Goal: Task Accomplishment & Management: Manage account settings

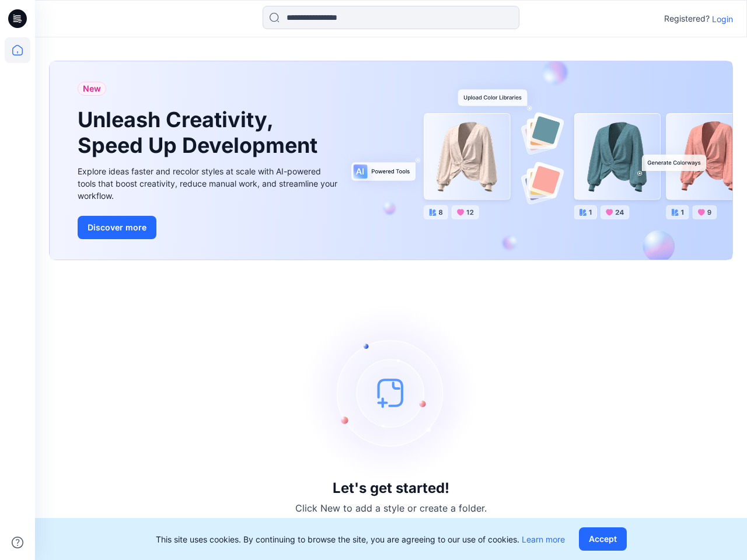
click at [373, 280] on div "Let's get started! Click New to add a style or create a folder." at bounding box center [391, 410] width 684 height 272
click at [18, 19] on icon at bounding box center [19, 19] width 5 height 1
click at [18, 50] on icon at bounding box center [18, 50] width 26 height 26
click at [18, 543] on icon at bounding box center [18, 543] width 12 height 12
click at [391, 18] on input at bounding box center [391, 17] width 257 height 23
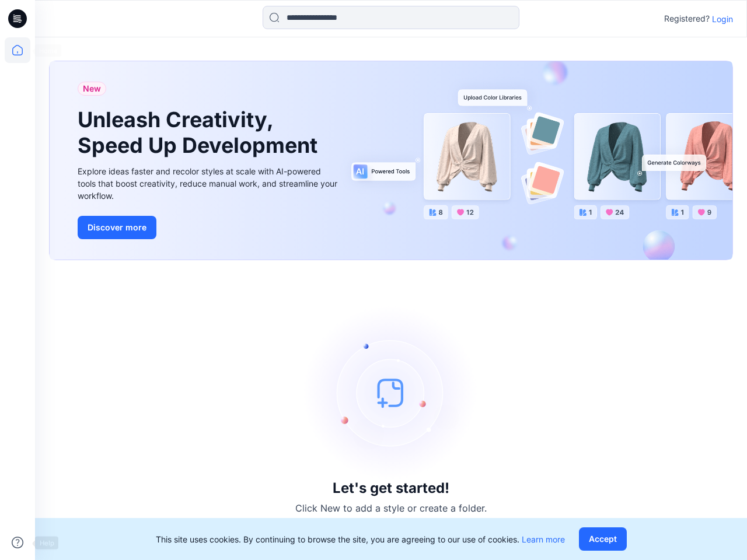
click at [722, 19] on p "Login" at bounding box center [722, 19] width 21 height 12
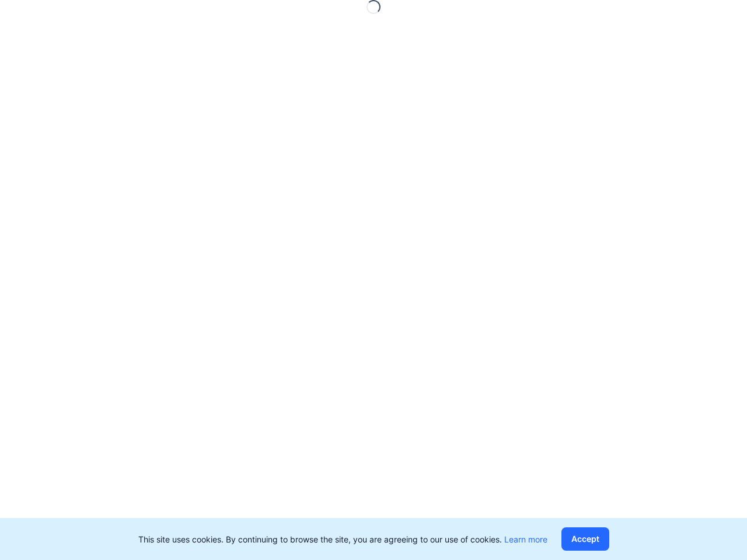
click at [605, 539] on button "Accept" at bounding box center [585, 539] width 48 height 23
